Goal: Task Accomplishment & Management: Manage account settings

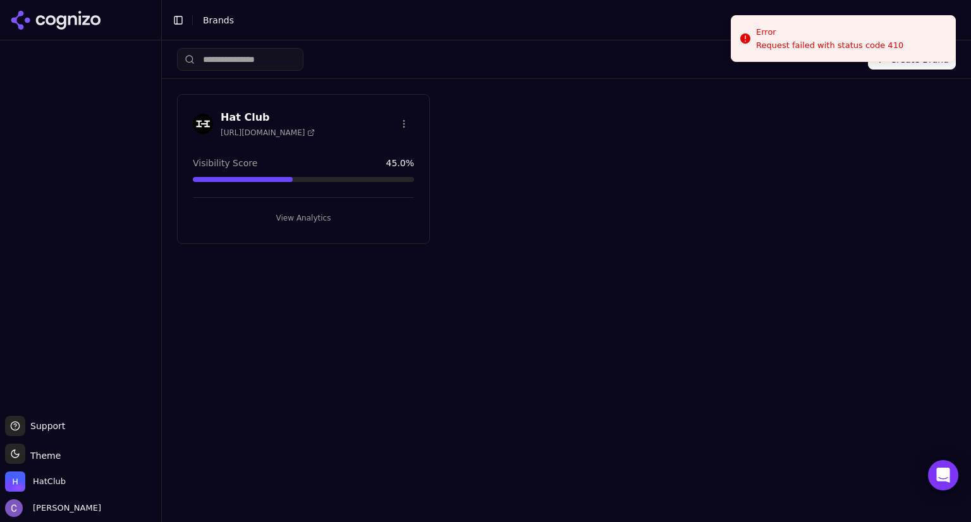
click at [339, 221] on button "View Analytics" at bounding box center [303, 218] width 221 height 20
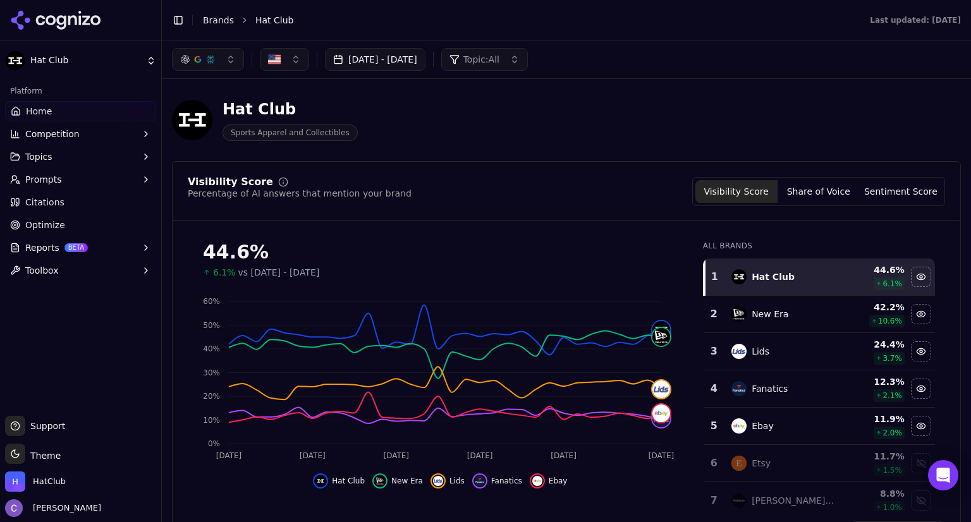
click at [425, 52] on button "[DATE] - [DATE]" at bounding box center [375, 59] width 100 height 23
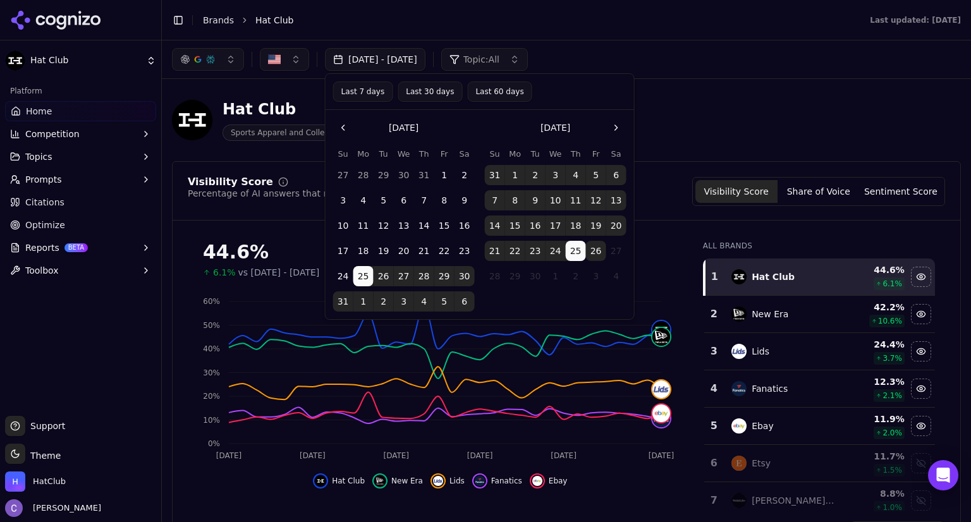
click at [424, 90] on button "Last 30 days" at bounding box center [430, 92] width 64 height 20
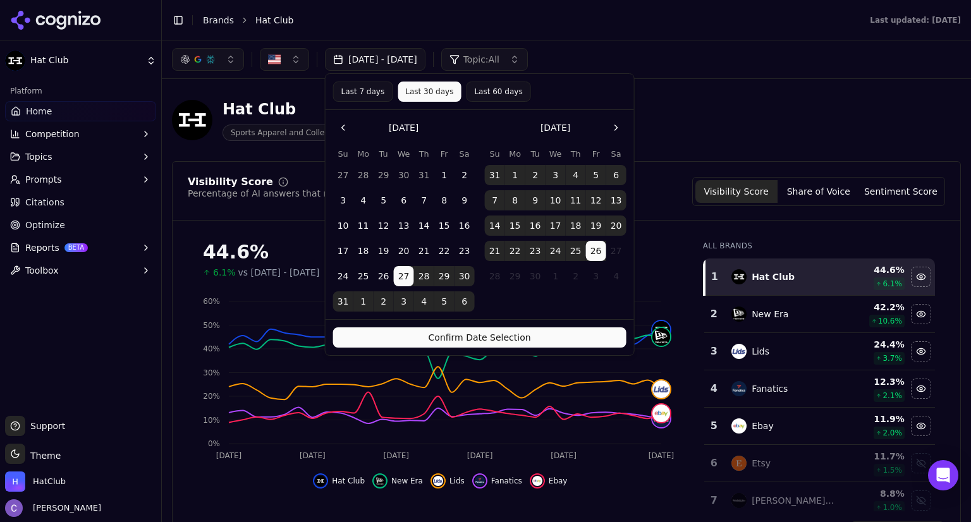
click at [520, 338] on button "Confirm Date Selection" at bounding box center [479, 337] width 293 height 20
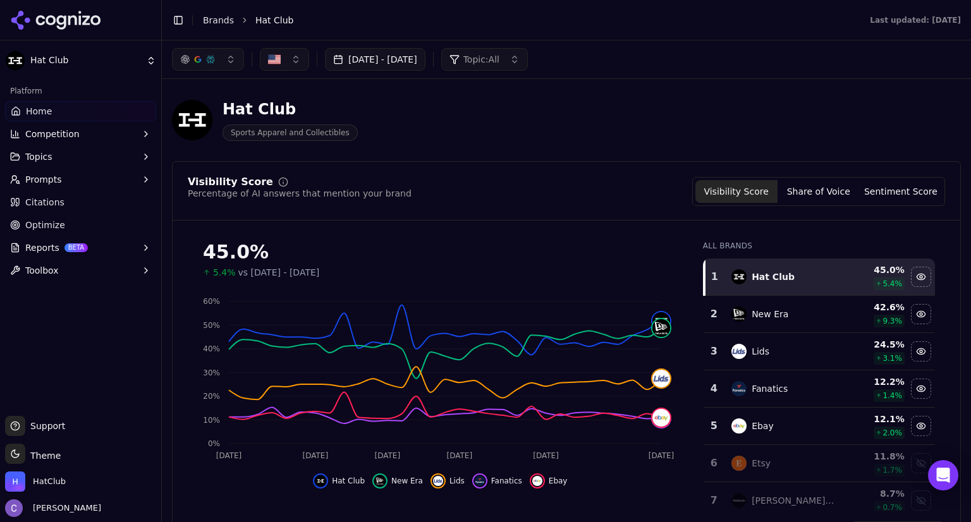
click at [221, 69] on button "button" at bounding box center [208, 59] width 72 height 23
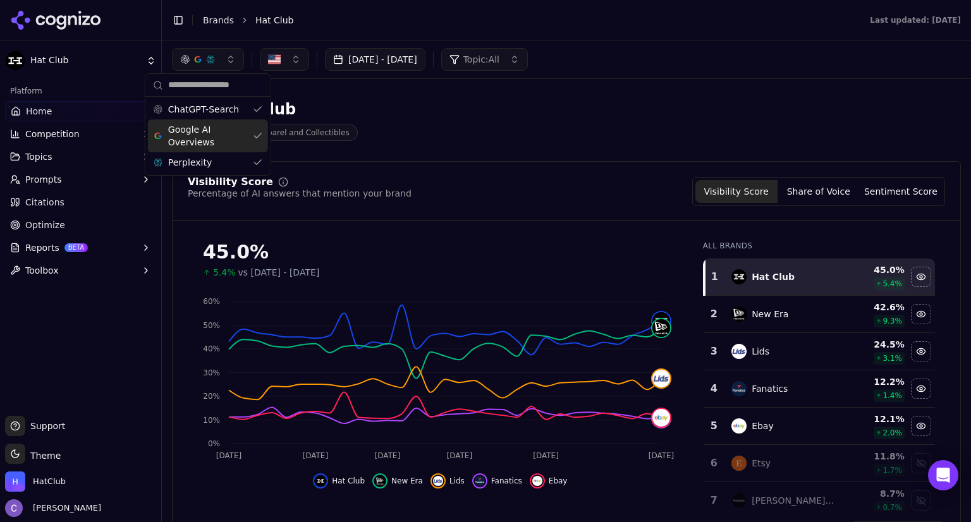
click at [259, 138] on div "Google AI Overviews" at bounding box center [208, 135] width 120 height 33
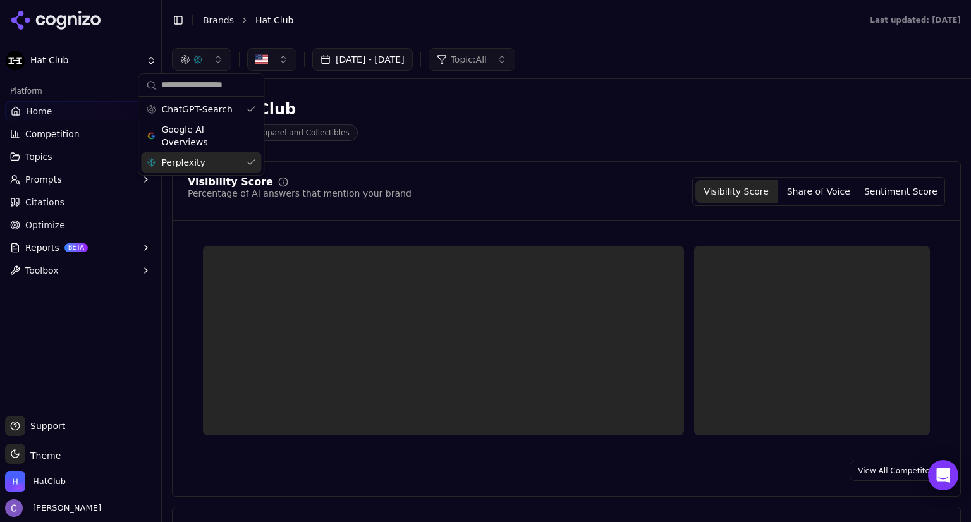
click at [251, 157] on div "Perplexity" at bounding box center [201, 162] width 120 height 20
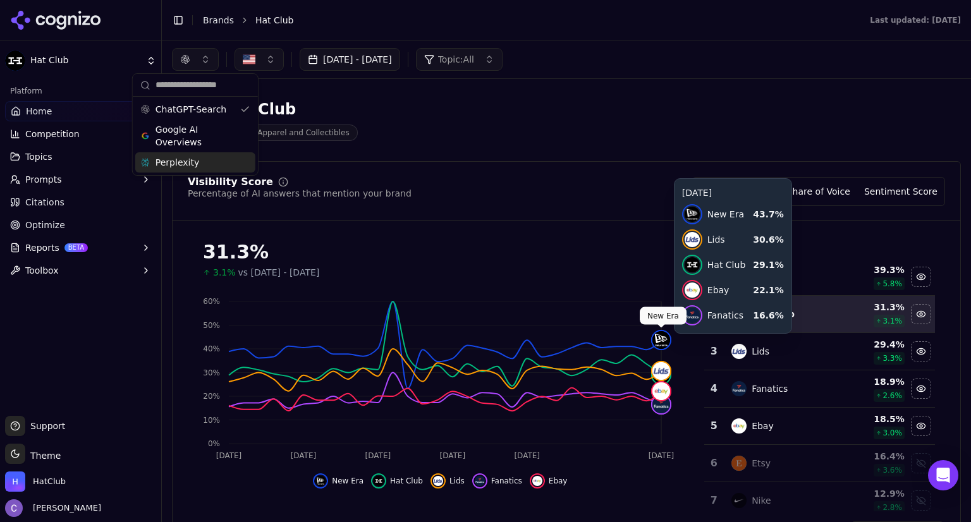
click at [660, 346] on img at bounding box center [661, 340] width 18 height 18
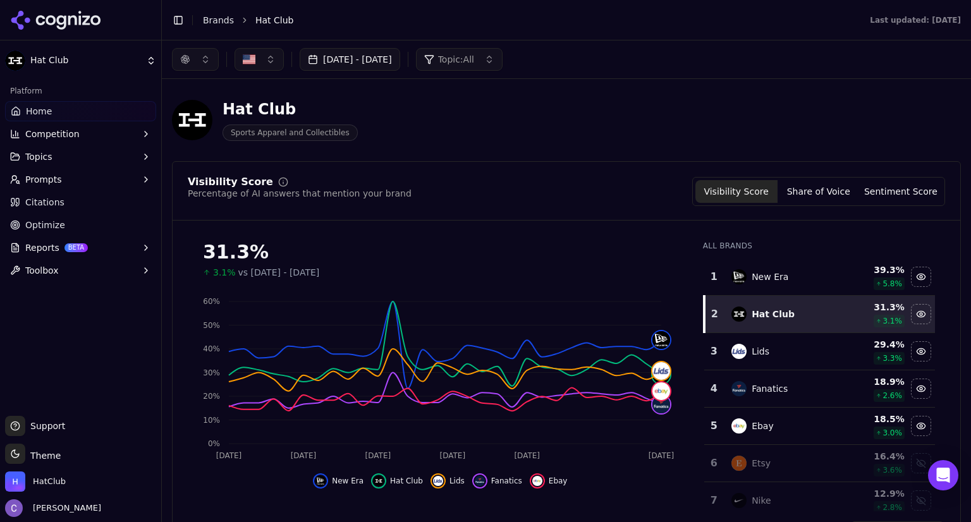
click at [210, 63] on button "button" at bounding box center [195, 59] width 47 height 23
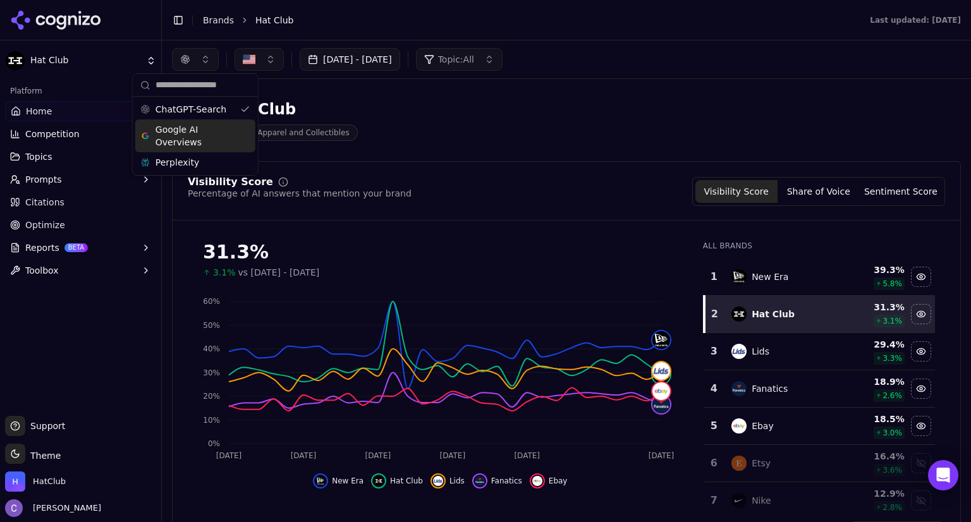
click at [247, 131] on div "Google AI Overviews" at bounding box center [195, 135] width 120 height 33
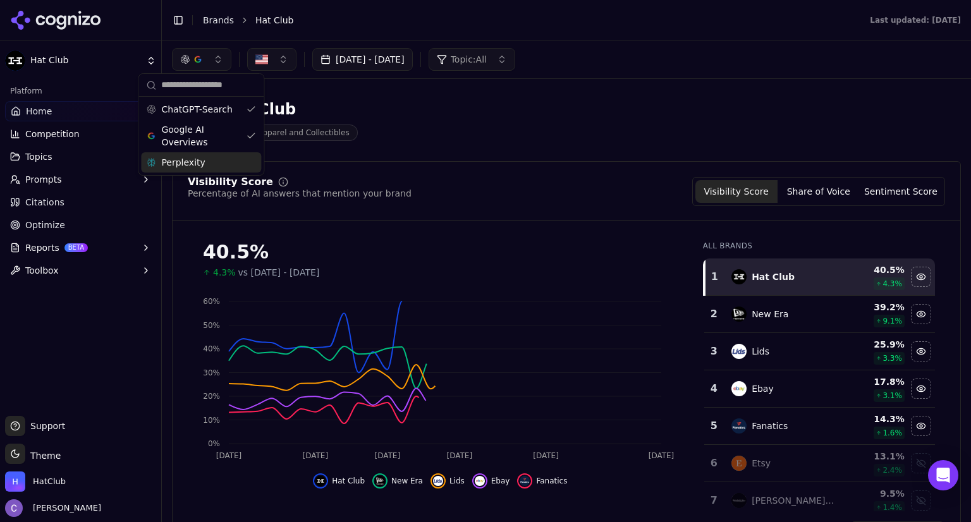
click at [253, 163] on div "Perplexity" at bounding box center [201, 162] width 120 height 20
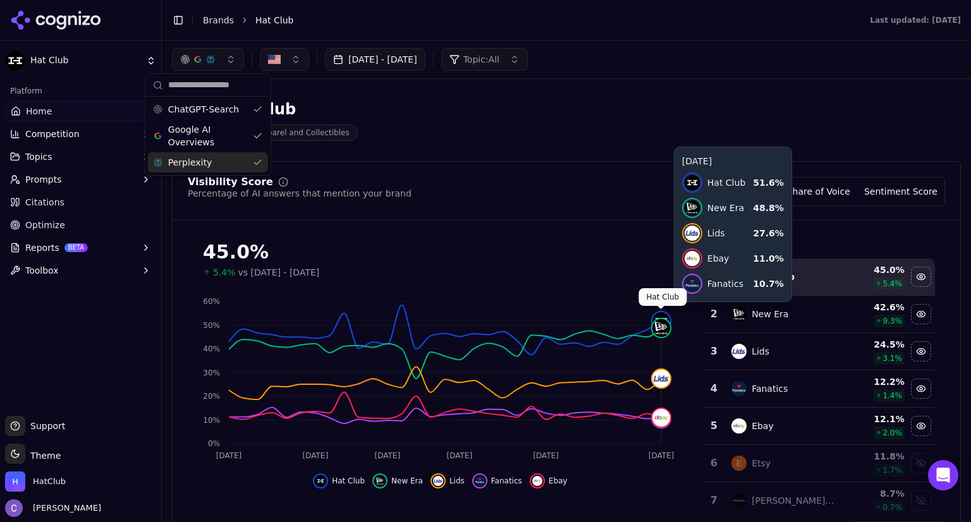
click img
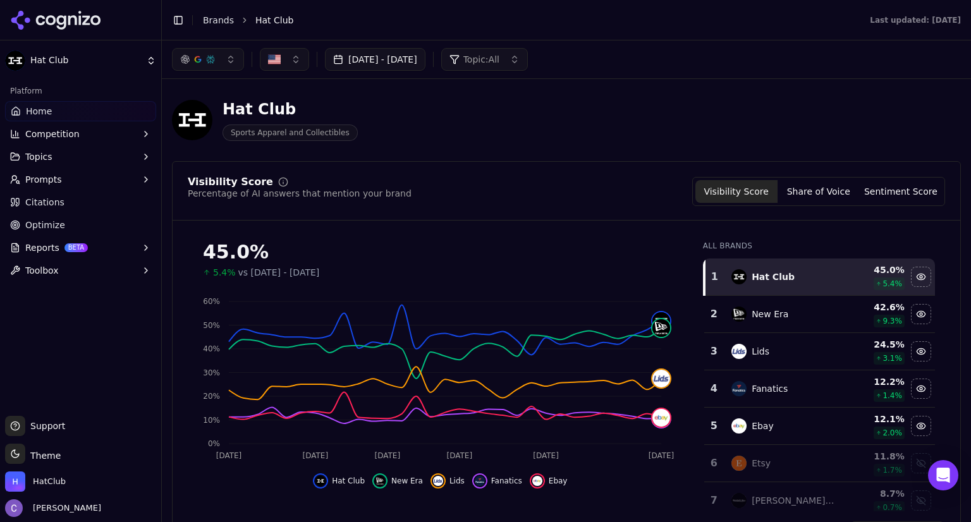
click at [73, 183] on button "Prompts" at bounding box center [80, 179] width 151 height 20
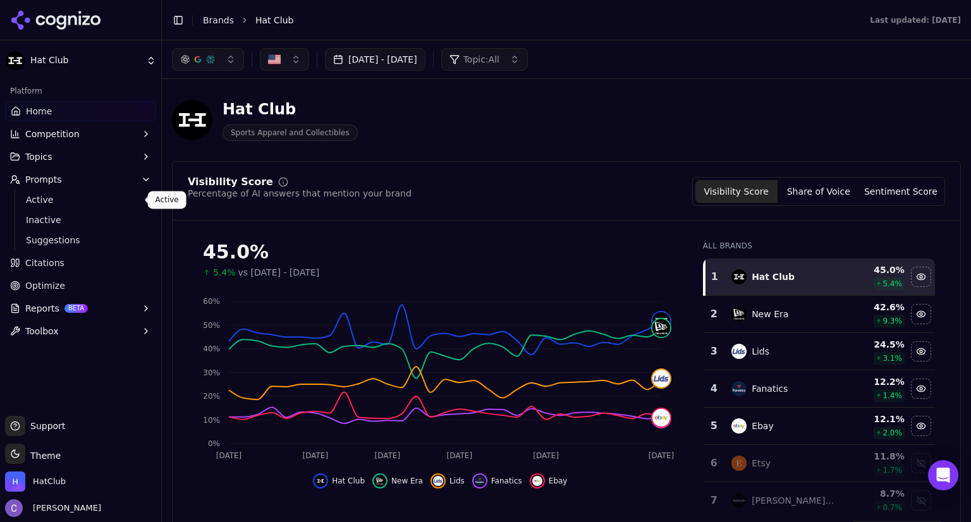
click at [109, 202] on span "Active" at bounding box center [81, 199] width 110 height 13
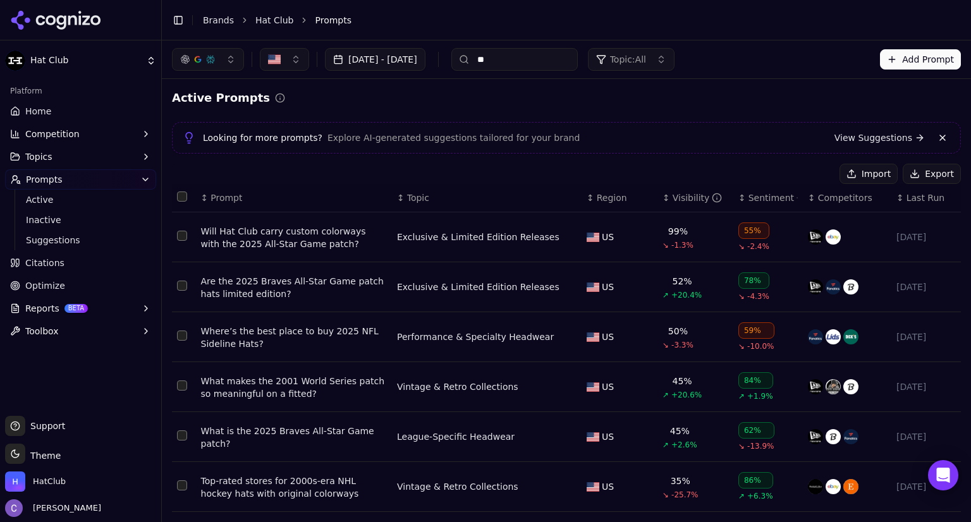
scroll to position [111, 0]
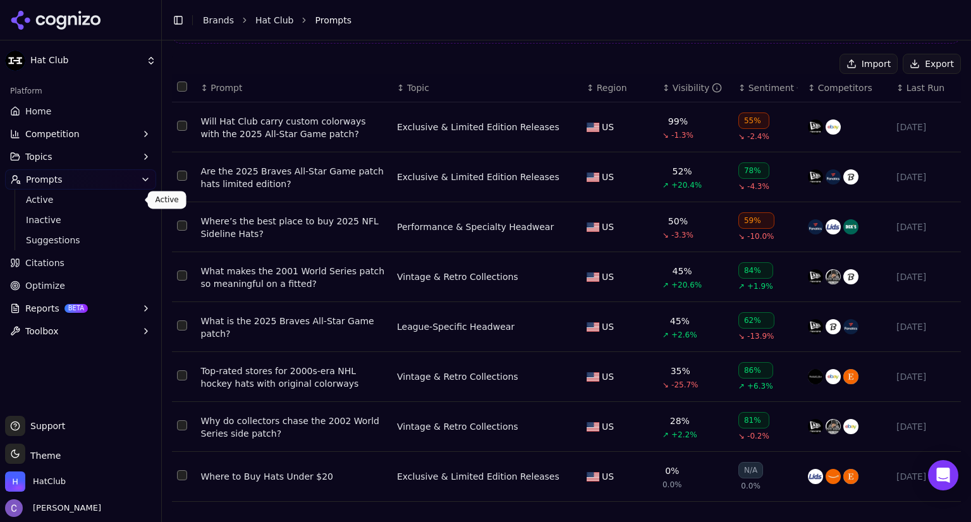
click at [85, 200] on span "Active" at bounding box center [81, 199] width 110 height 13
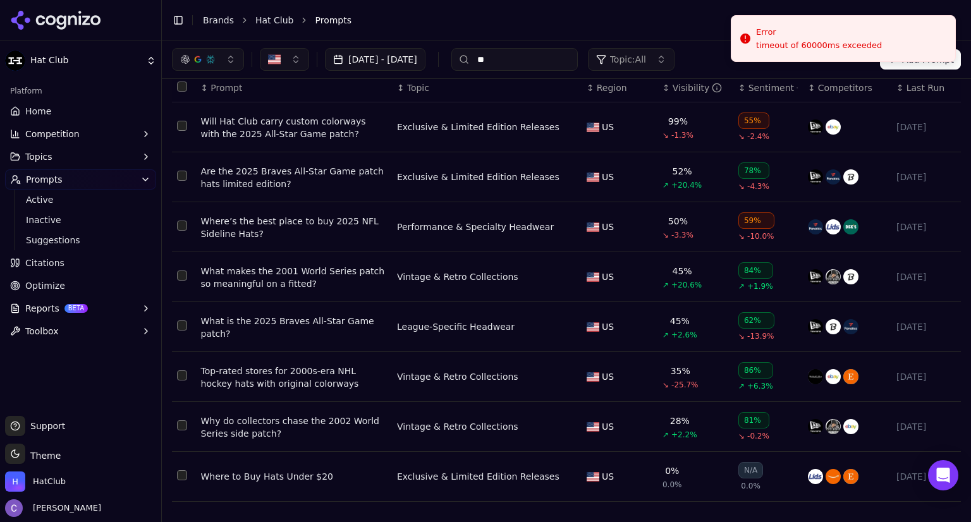
scroll to position [0, 0]
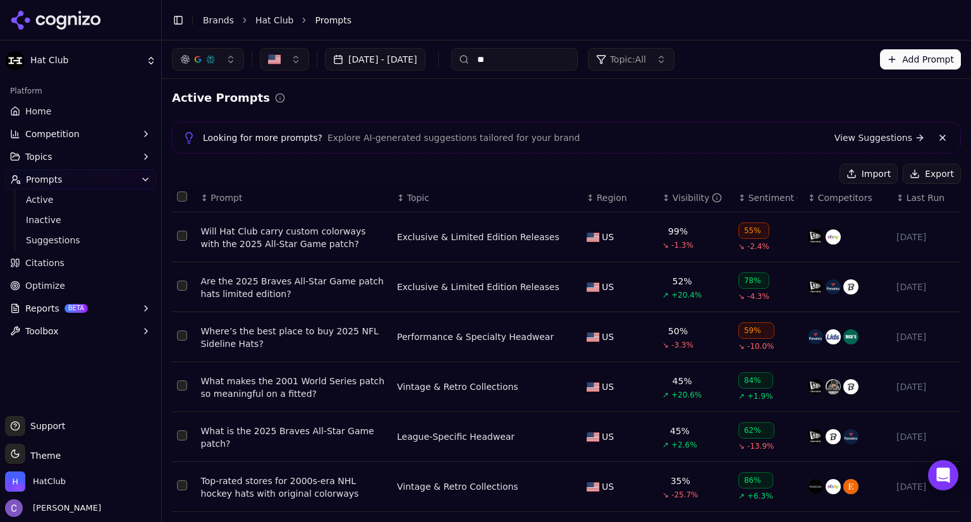
click at [568, 61] on input "**" at bounding box center [514, 59] width 126 height 23
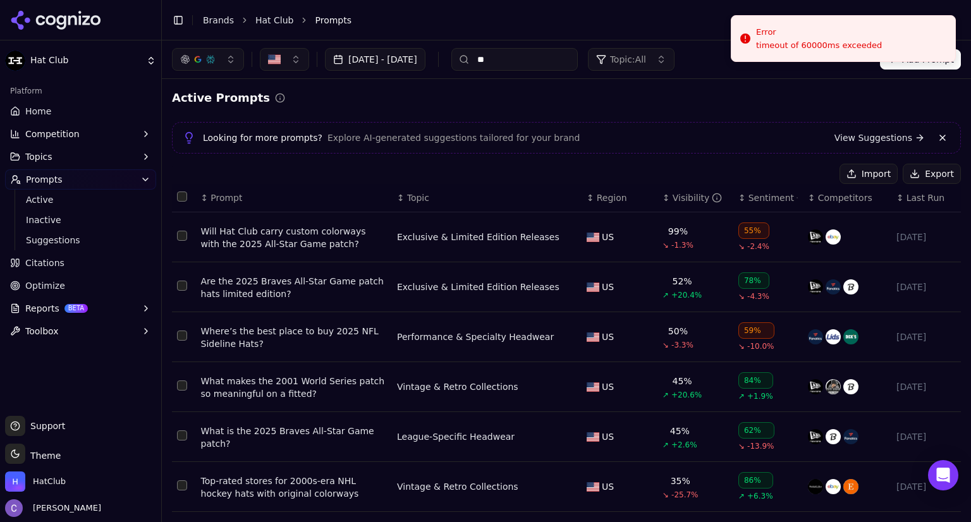
type input "*"
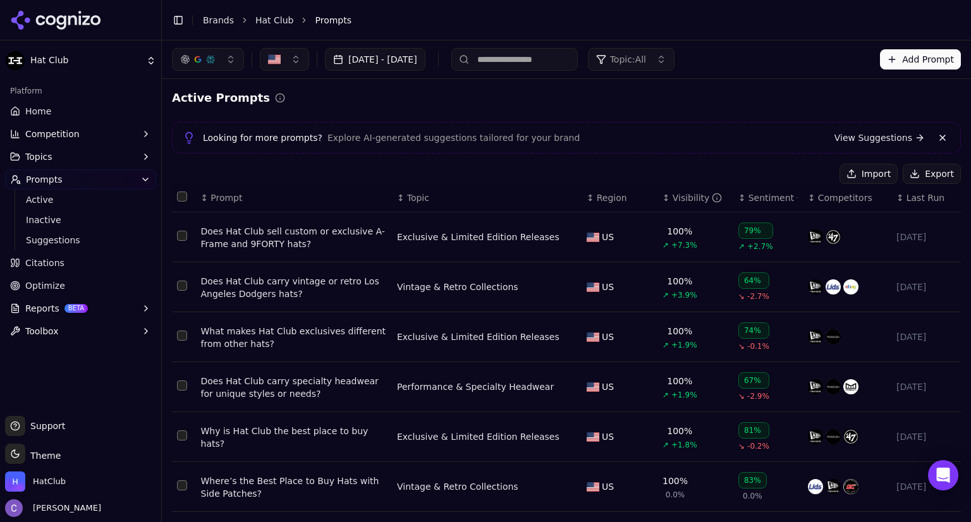
click at [662, 202] on div "↕ Visibility" at bounding box center [695, 198] width 66 height 13
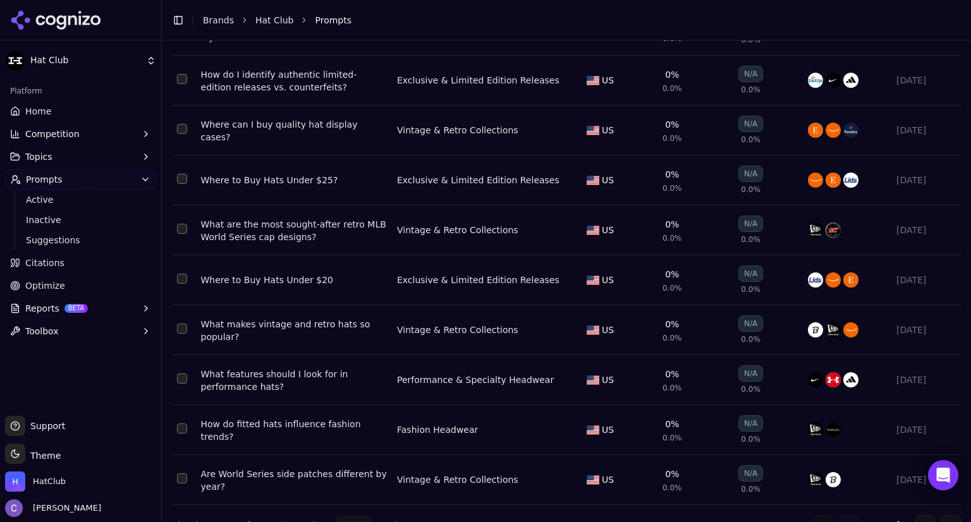
scroll to position [231, 0]
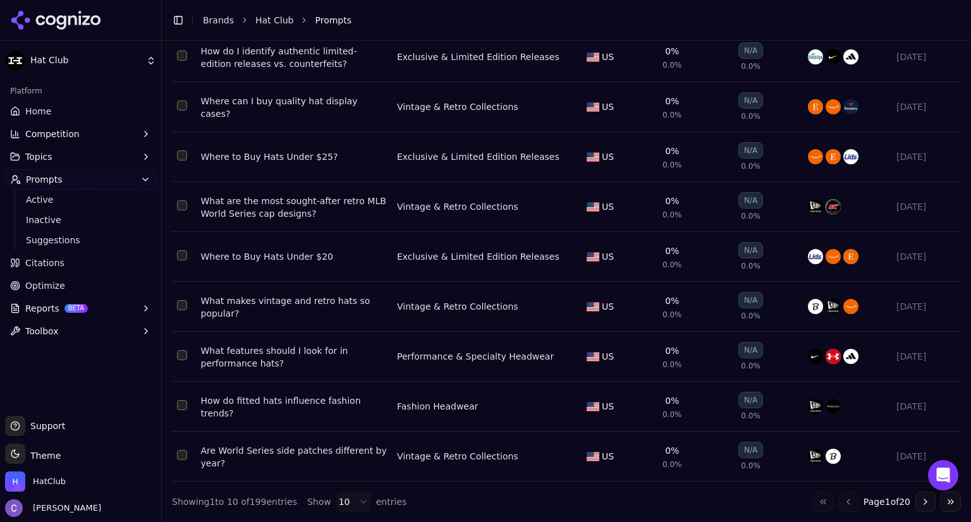
click at [920, 504] on button "Go to next page" at bounding box center [925, 502] width 20 height 20
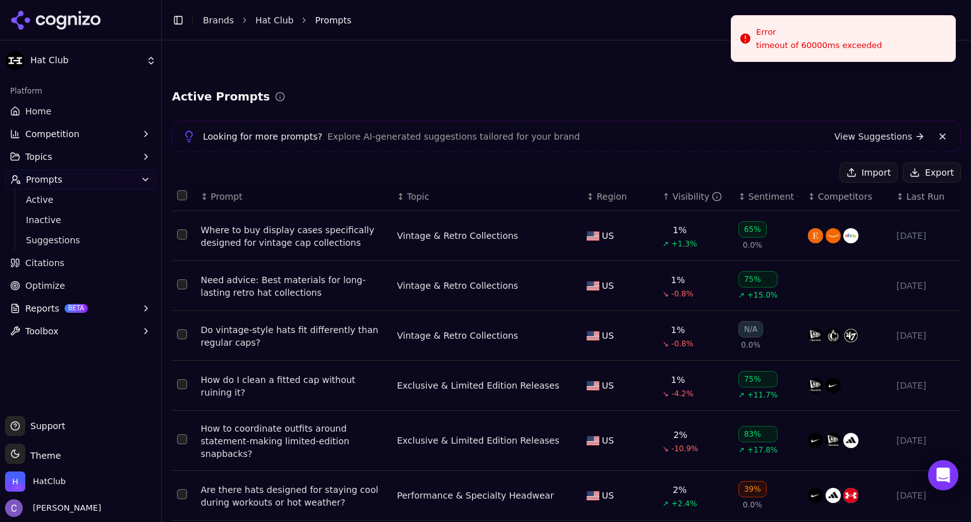
scroll to position [241, 0]
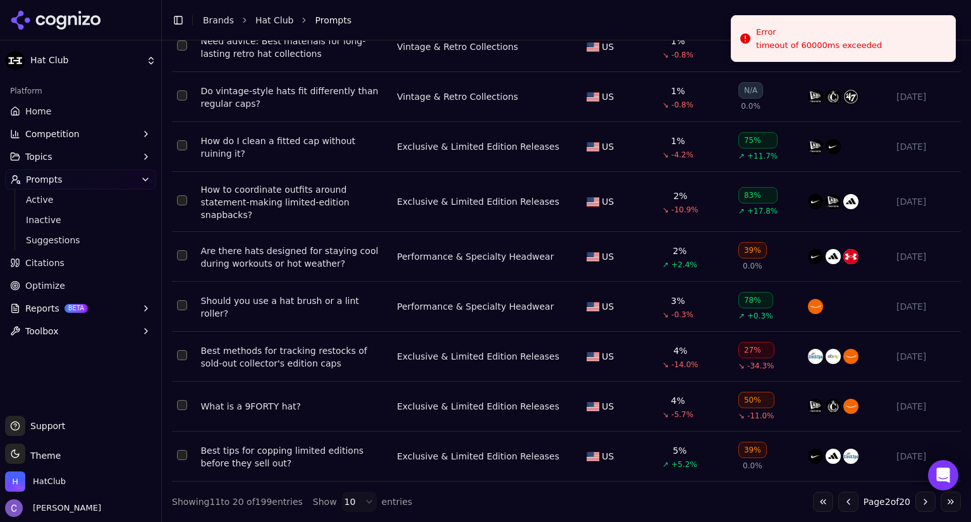
click at [838, 503] on button "Go to previous page" at bounding box center [848, 502] width 20 height 20
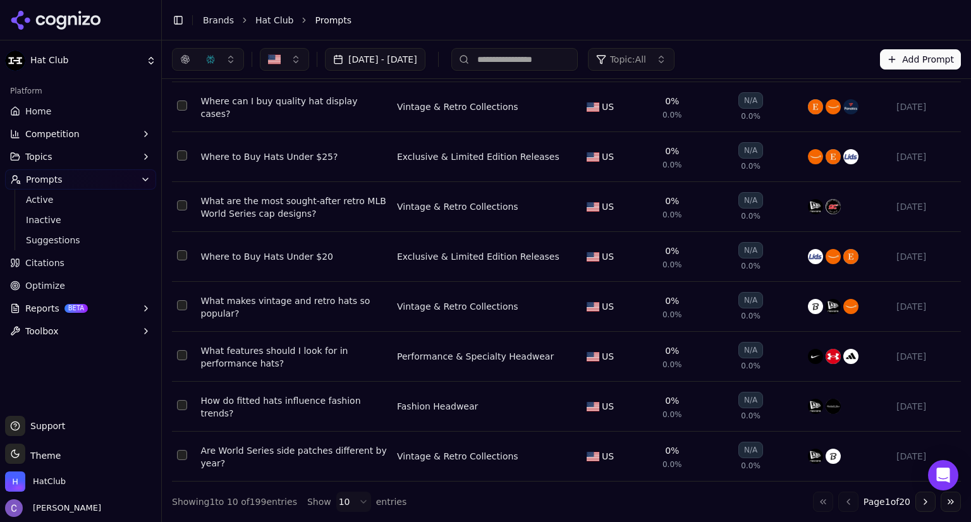
scroll to position [0, 0]
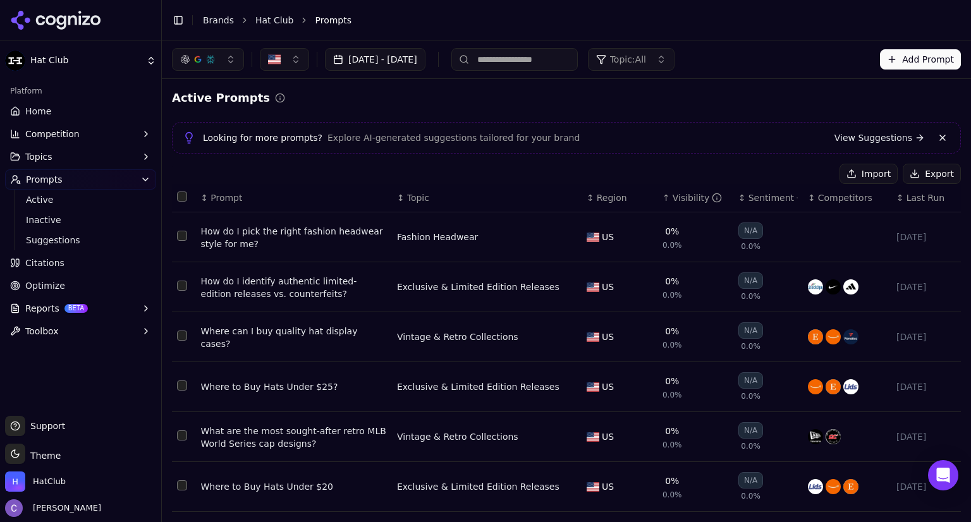
click at [88, 113] on link "Home" at bounding box center [80, 111] width 151 height 20
